Goal: Navigation & Orientation: Find specific page/section

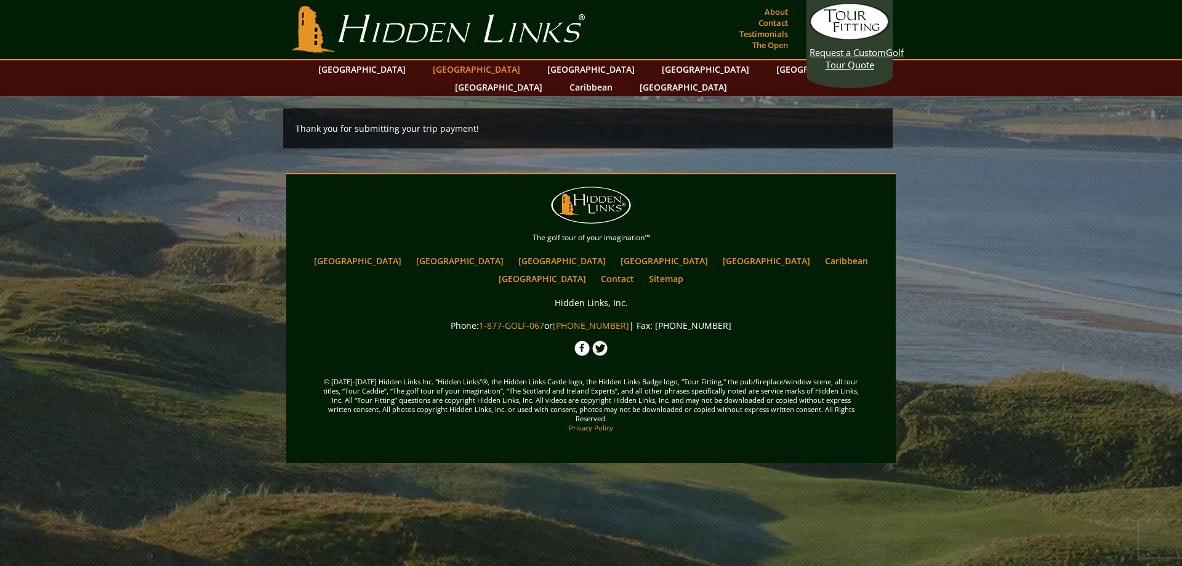
click at [456, 70] on link "[GEOGRAPHIC_DATA]" at bounding box center [477, 69] width 100 height 18
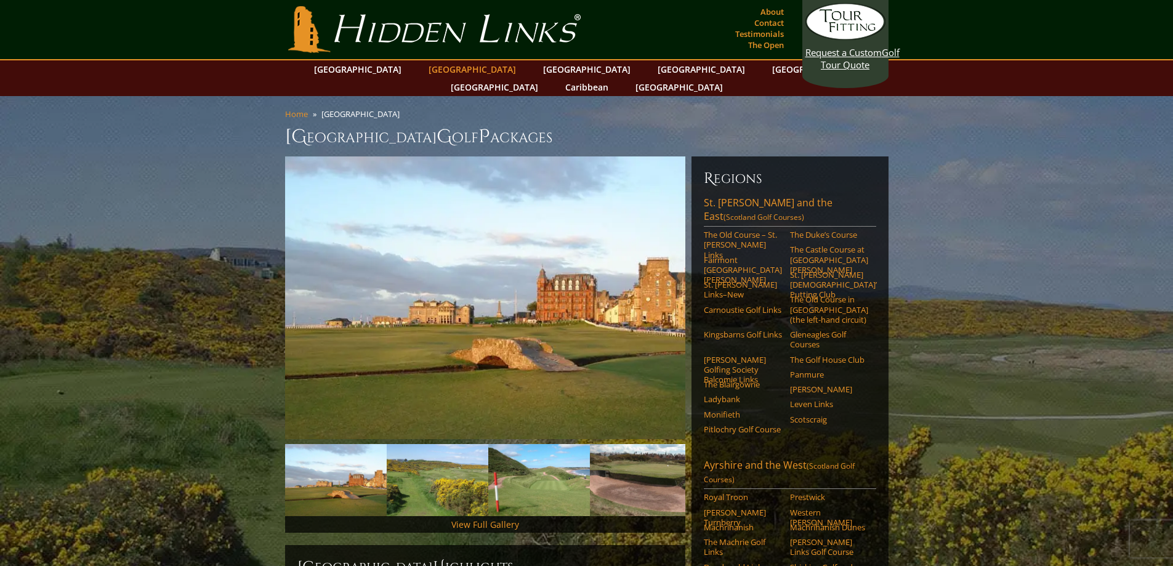
click at [453, 71] on link "[GEOGRAPHIC_DATA]" at bounding box center [472, 69] width 100 height 18
